Goal: Task Accomplishment & Management: Manage account settings

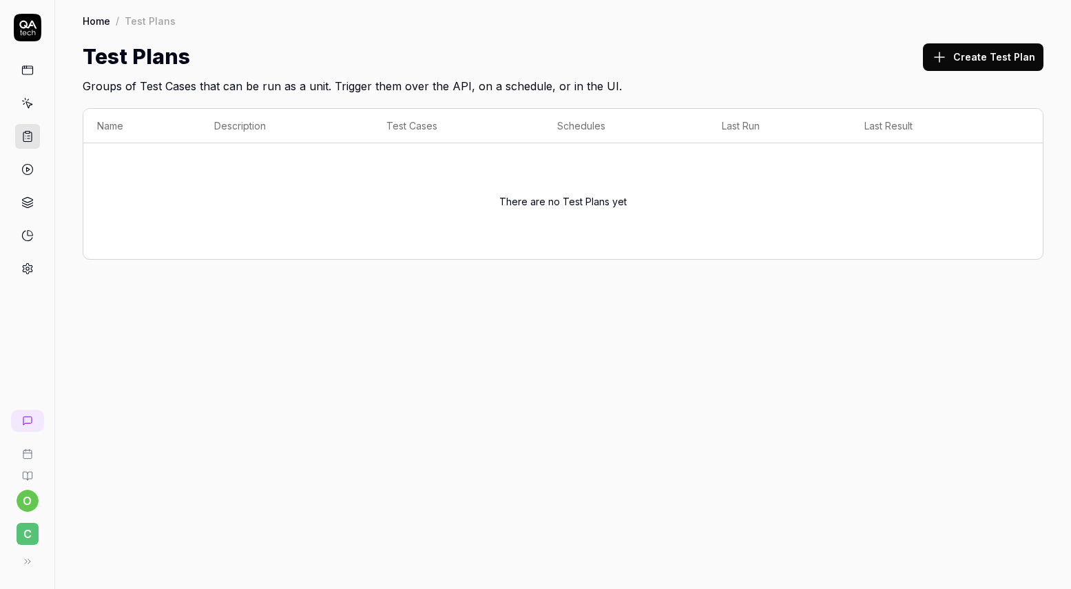
click at [28, 453] on icon at bounding box center [27, 453] width 11 height 11
click at [20, 26] on icon at bounding box center [27, 25] width 17 height 8
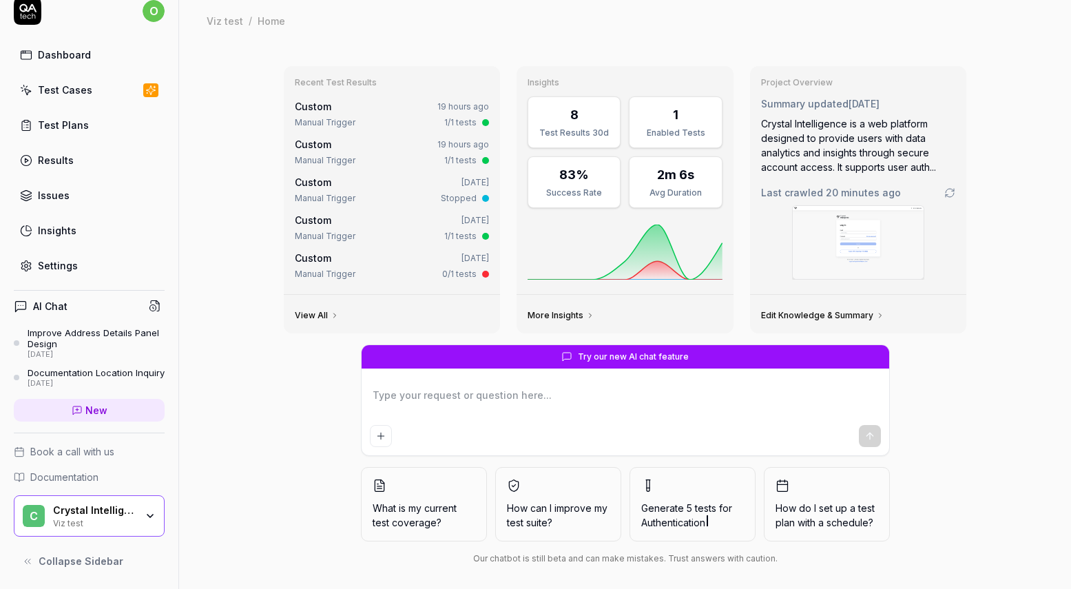
scroll to position [28, 0]
click at [56, 261] on link "Settings" at bounding box center [89, 265] width 151 height 27
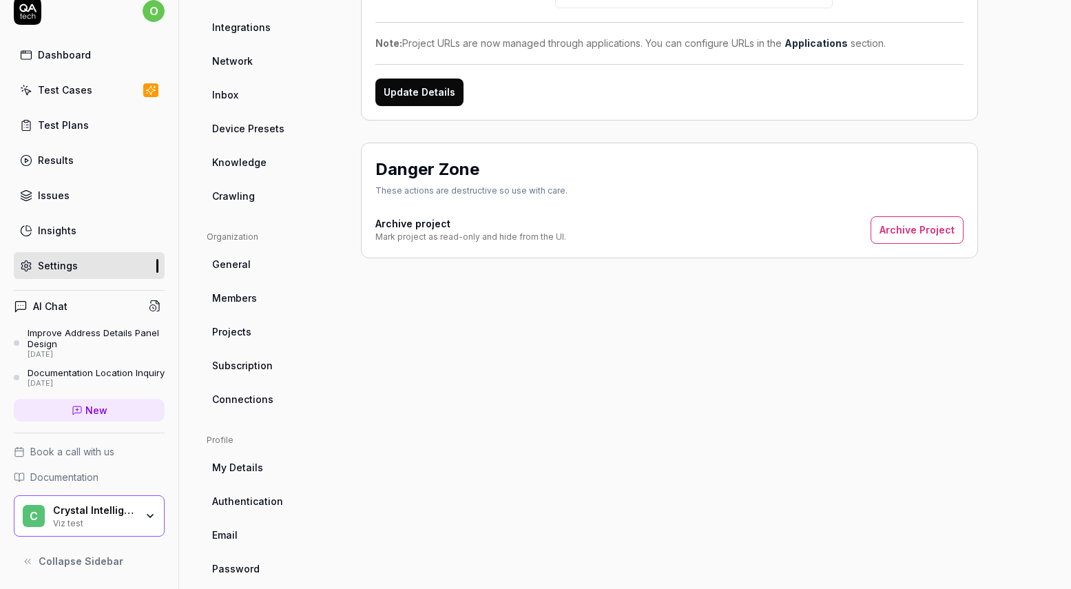
scroll to position [227, 0]
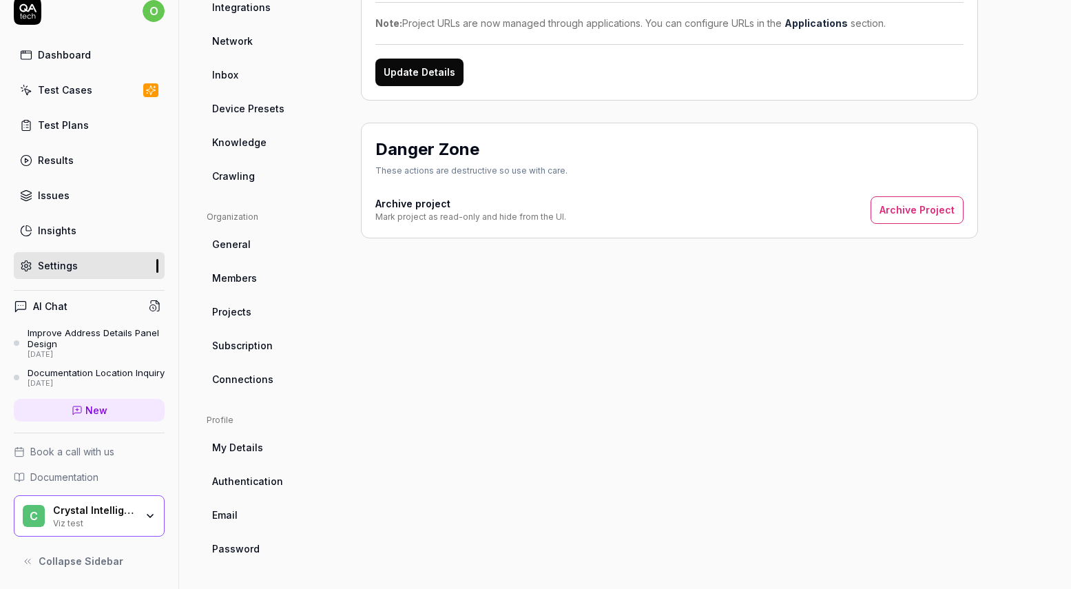
click at [255, 347] on span "Subscription" at bounding box center [242, 345] width 61 height 14
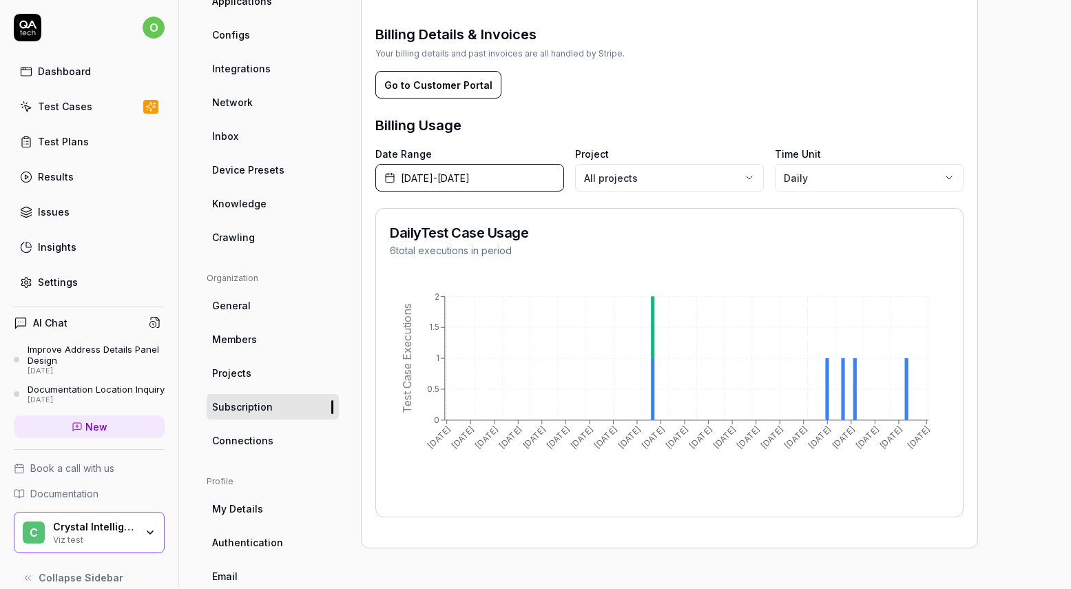
scroll to position [153, 0]
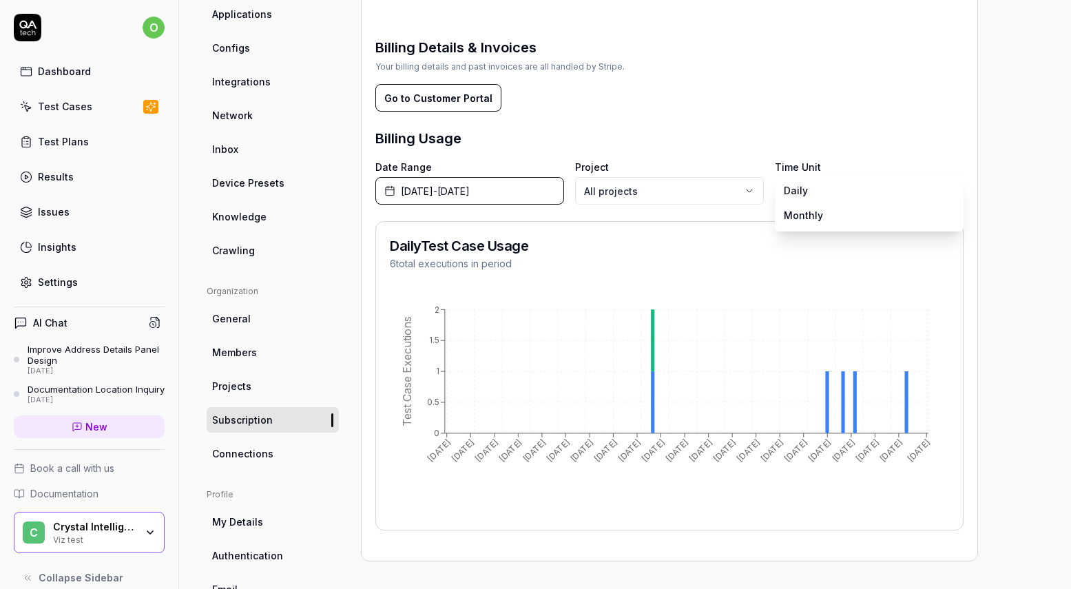
click at [861, 194] on body "o Dashboard Test Cases Test Plans Results Issues Insights Settings AI Chat Impr…" at bounding box center [535, 294] width 1071 height 589
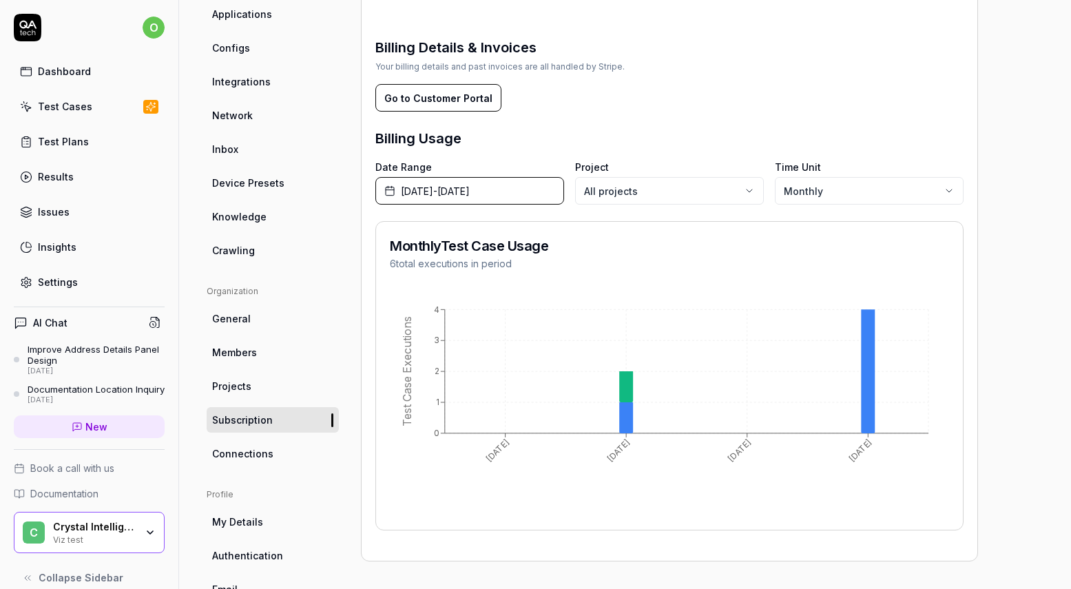
click at [649, 193] on body "o Dashboard Test Cases Test Plans Results Issues Insights Settings AI Chat Impr…" at bounding box center [535, 294] width 1071 height 589
click at [470, 196] on span "[DATE] - [DATE]" at bounding box center [435, 191] width 69 height 14
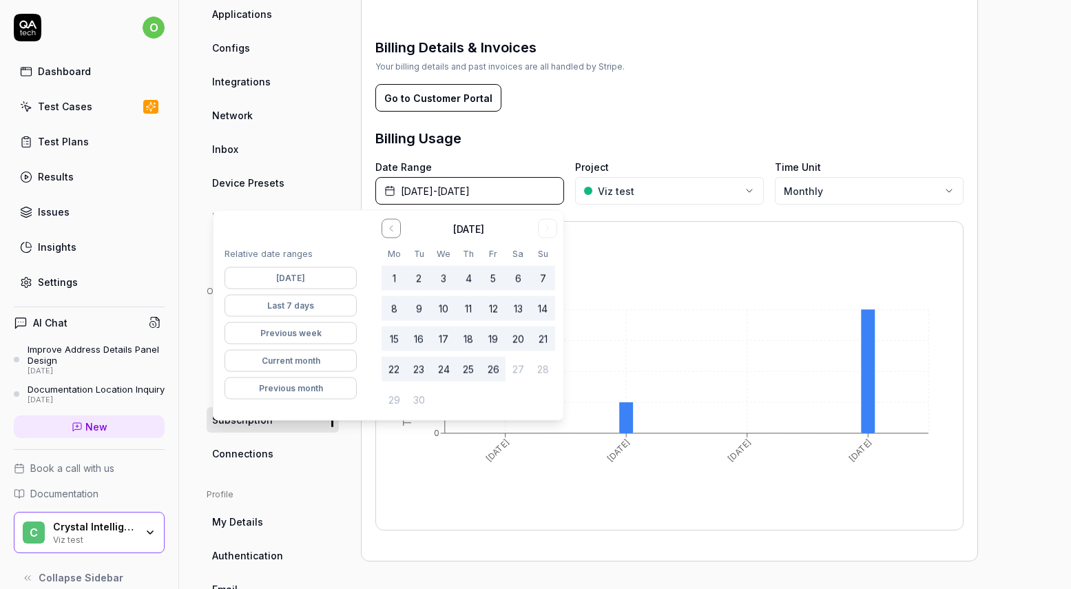
click at [470, 196] on span "[DATE] - [DATE]" at bounding box center [435, 191] width 69 height 14
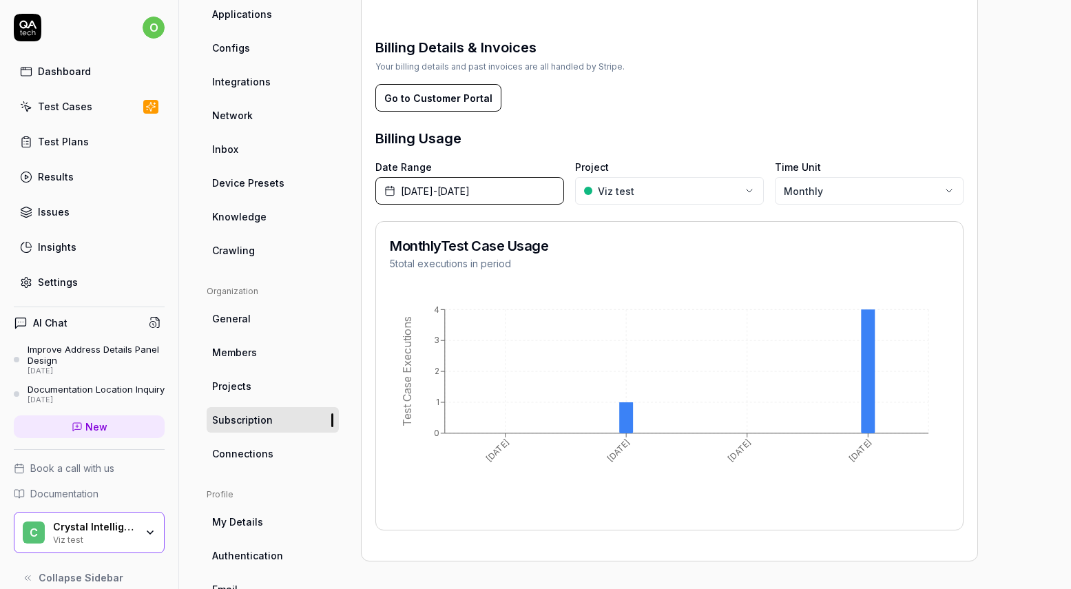
click at [611, 136] on div "Billing Usage" at bounding box center [669, 138] width 588 height 21
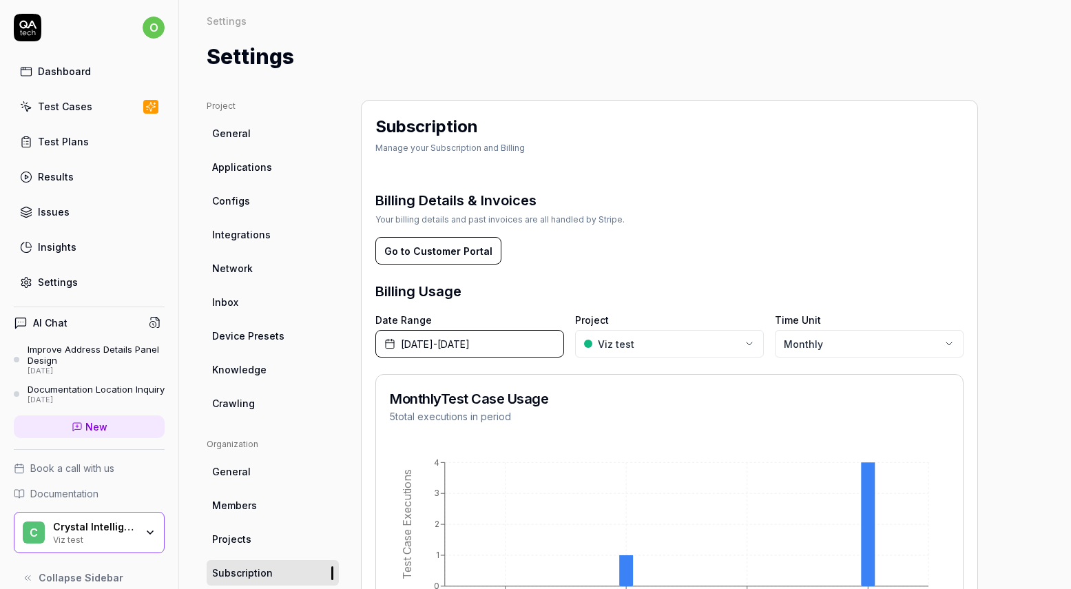
click at [30, 30] on icon at bounding box center [28, 28] width 28 height 28
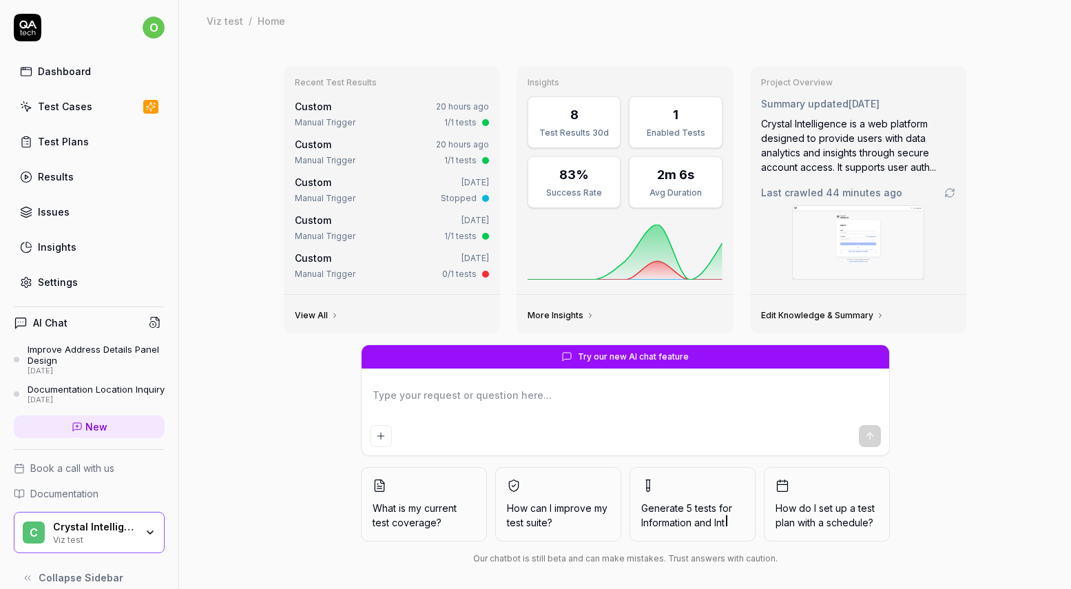
type textarea "*"
